Goal: Contribute content

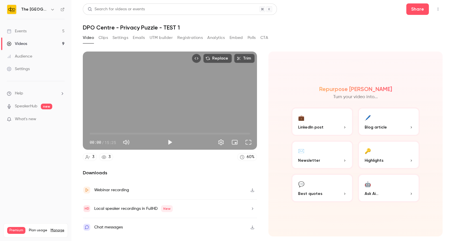
click at [33, 29] on link "Events 5" at bounding box center [35, 31] width 71 height 13
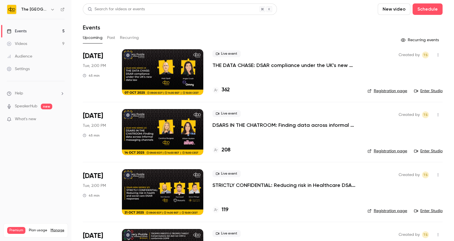
click at [254, 63] on p "THE DATA CHASE: DSAR compliance under the UK’s new data law" at bounding box center [286, 65] width 146 height 7
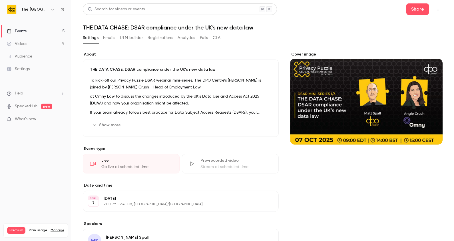
click at [436, 9] on icon "button" at bounding box center [438, 9] width 5 height 4
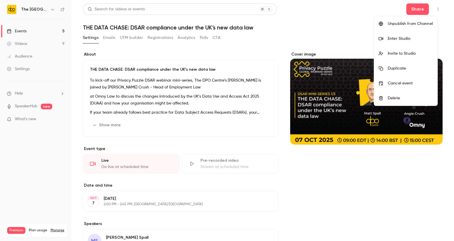
click at [387, 39] on div at bounding box center [383, 38] width 9 height 5
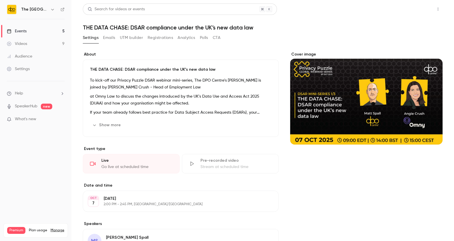
click at [416, 8] on button "Share" at bounding box center [418, 8] width 23 height 11
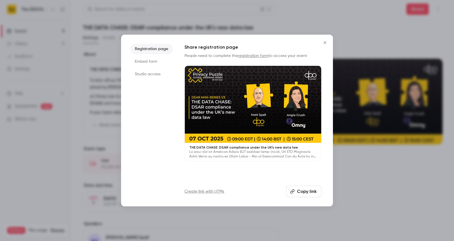
click at [328, 41] on icon "Close" at bounding box center [325, 42] width 7 height 5
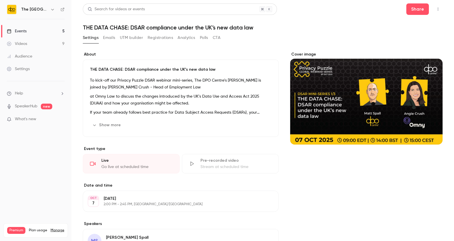
click at [17, 30] on div "Events" at bounding box center [17, 31] width 20 height 6
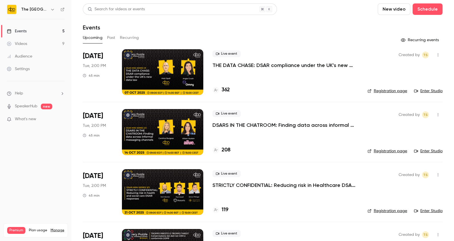
click at [236, 126] on p "DSARS IN THE CHATROOM: Finding data across informal messaging channels" at bounding box center [286, 124] width 146 height 7
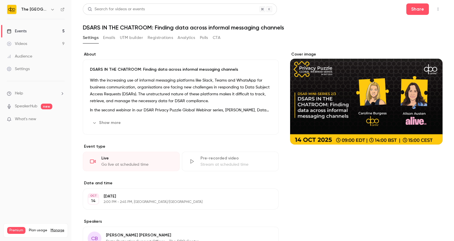
click at [150, 35] on button "Registrations" at bounding box center [160, 37] width 25 height 9
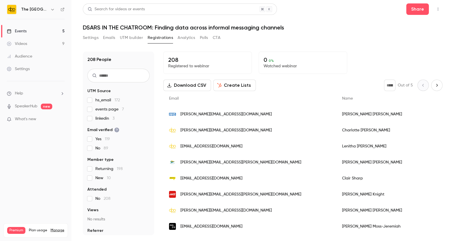
click at [110, 37] on button "Emails" at bounding box center [109, 37] width 12 height 9
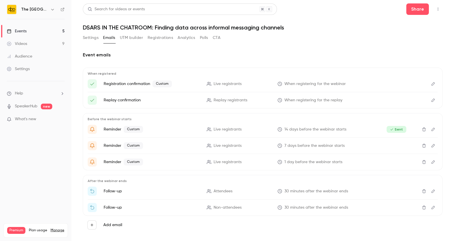
click at [129, 39] on button "UTM builder" at bounding box center [131, 37] width 23 height 9
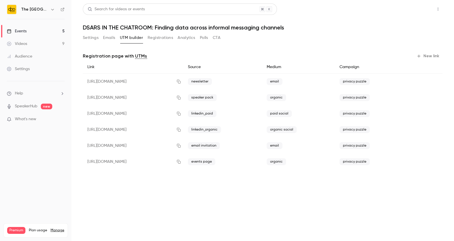
click at [422, 12] on button "Share" at bounding box center [418, 8] width 23 height 11
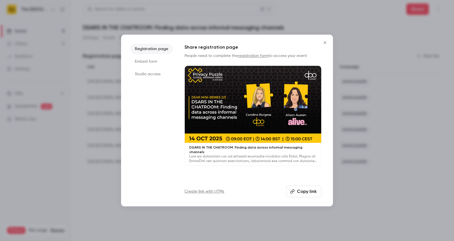
click at [305, 190] on button "Copy link" at bounding box center [304, 190] width 35 height 11
click at [323, 41] on icon "Close" at bounding box center [325, 42] width 7 height 5
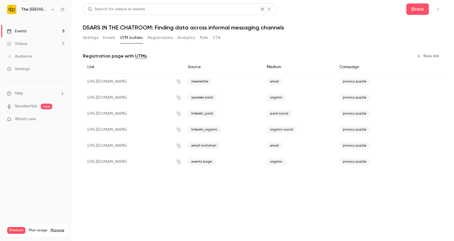
click at [39, 33] on link "Events 5" at bounding box center [35, 31] width 71 height 13
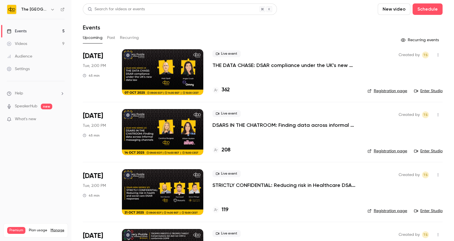
click at [213, 129] on div "Live event DSARS IN THE CHATROOM: Finding data across informal messaging channe…" at bounding box center [286, 132] width 146 height 46
click at [220, 124] on p "DSARS IN THE CHATROOM: Finding data across informal messaging channels" at bounding box center [286, 124] width 146 height 7
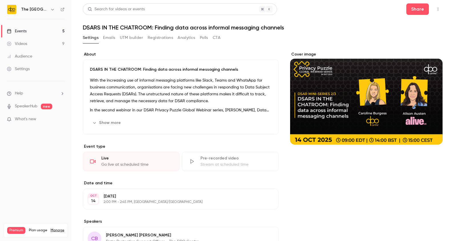
click at [106, 121] on button "Show more" at bounding box center [107, 122] width 34 height 9
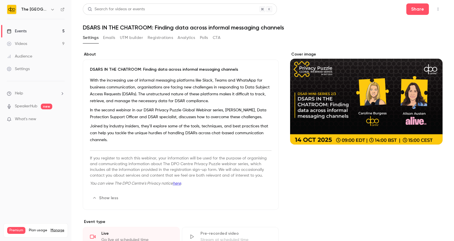
click at [55, 30] on link "Events 5" at bounding box center [35, 31] width 71 height 13
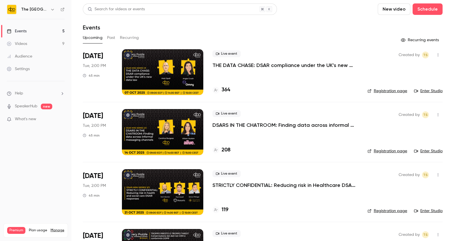
click at [232, 66] on p "THE DATA CHASE: DSAR compliance under the UK’s new data law" at bounding box center [286, 65] width 146 height 7
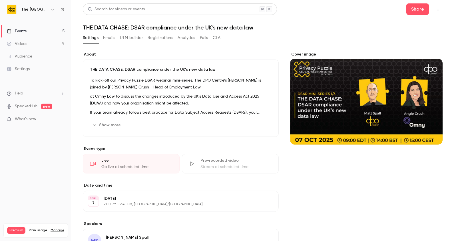
drag, startPoint x: 448, startPoint y: 35, endPoint x: 452, endPoint y: 35, distance: 3.5
click at [452, 35] on main "Search for videos or events Share THE DATA CHASE: DSAR compliance under the UK’…" at bounding box center [262, 120] width 383 height 241
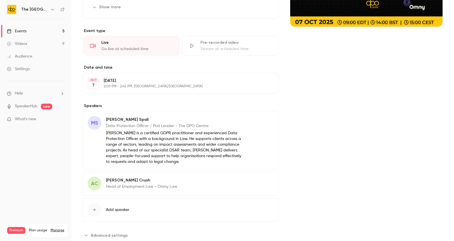
scroll to position [127, 0]
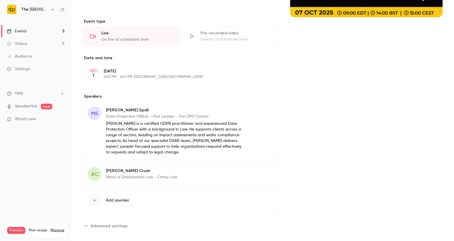
click at [154, 170] on p "[PERSON_NAME] Crush" at bounding box center [141, 171] width 71 height 6
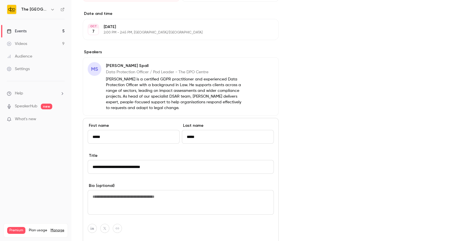
scroll to position [175, 0]
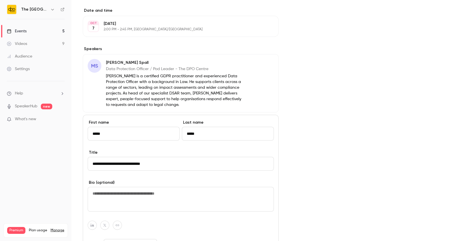
click at [127, 199] on textarea at bounding box center [181, 199] width 186 height 25
paste textarea "**********"
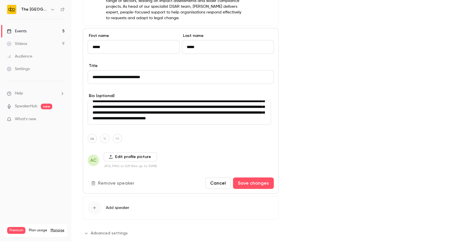
scroll to position [264, 0]
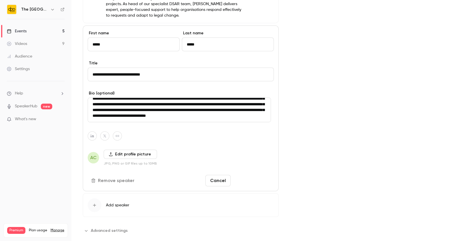
type textarea "**********"
click at [259, 177] on button "Save changes" at bounding box center [253, 180] width 41 height 11
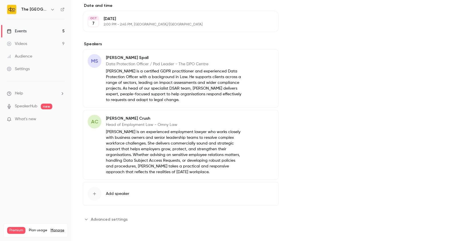
scroll to position [179, 0]
